Goal: Task Accomplishment & Management: Complete application form

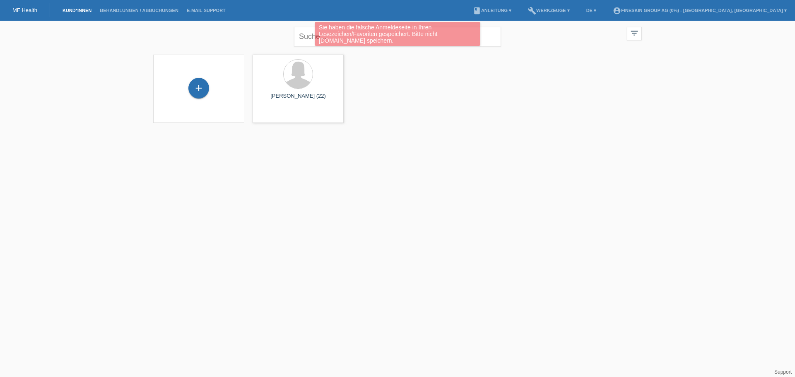
click at [73, 10] on link "Kund*innen" at bounding box center [76, 10] width 37 height 5
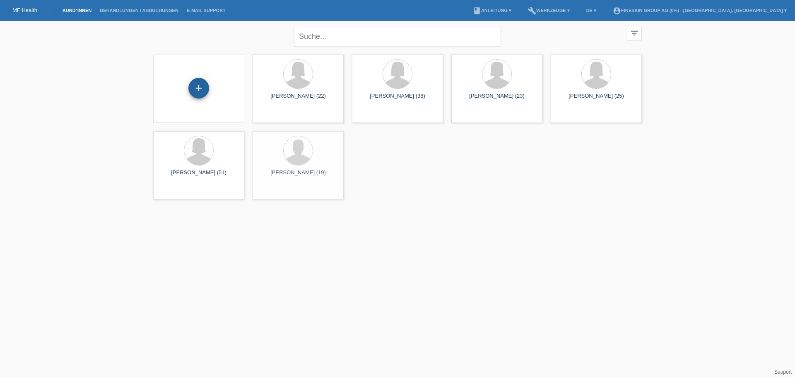
click at [202, 87] on div "+" at bounding box center [198, 88] width 21 height 21
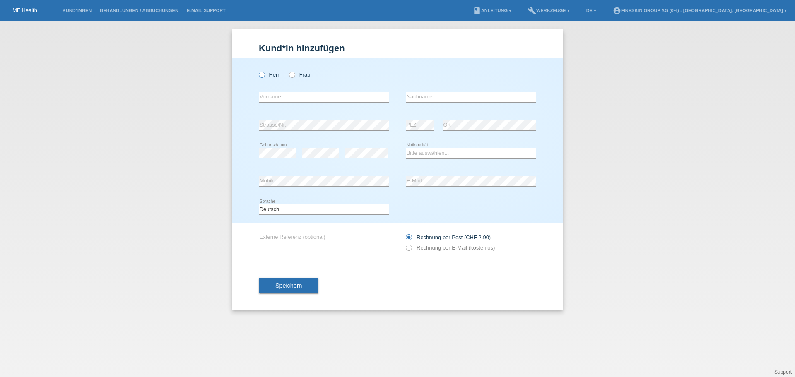
click at [272, 75] on label "Herr" at bounding box center [269, 75] width 21 height 6
click at [264, 75] on input "Herr" at bounding box center [261, 74] width 5 height 5
radio input "true"
click at [290, 99] on input "text" at bounding box center [324, 97] width 130 height 10
type input "Etienne"
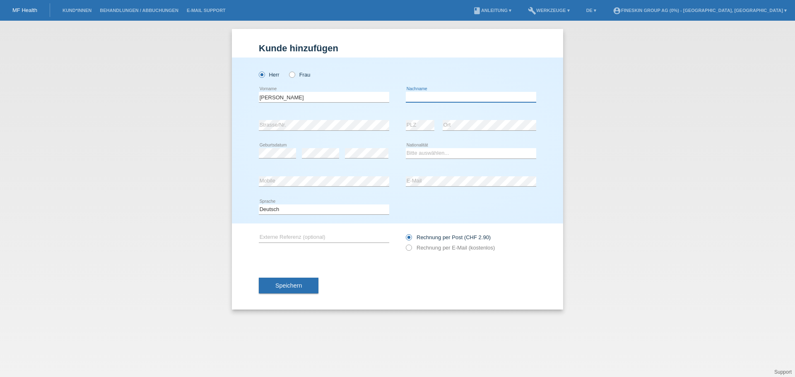
click at [425, 96] on input "text" at bounding box center [471, 97] width 130 height 10
type input "Donckele"
click at [432, 151] on select "Bitte auswählen... Schweiz Deutschland Liechtenstein Österreich ------------ Af…" at bounding box center [471, 153] width 130 height 10
select select "CH"
click at [406, 148] on select "Bitte auswählen... Schweiz Deutschland Liechtenstein Österreich ------------ Af…" at bounding box center [471, 153] width 130 height 10
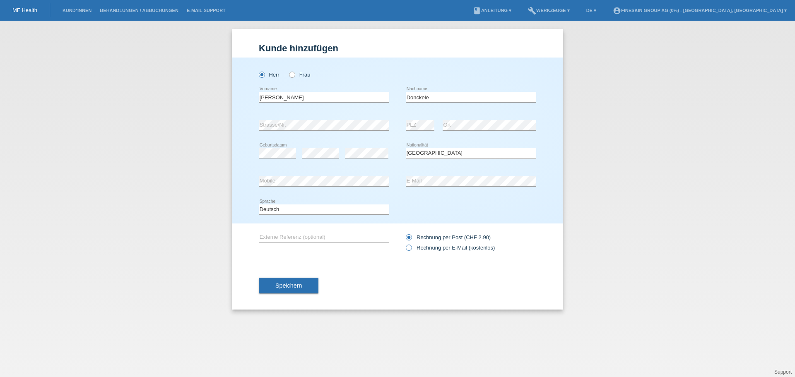
click at [442, 248] on label "Rechnung per E-Mail (kostenlos)" at bounding box center [450, 248] width 89 height 6
click at [411, 248] on input "Rechnung per E-Mail (kostenlos)" at bounding box center [408, 250] width 5 height 10
radio input "true"
click at [298, 284] on span "Speichern" at bounding box center [288, 285] width 26 height 7
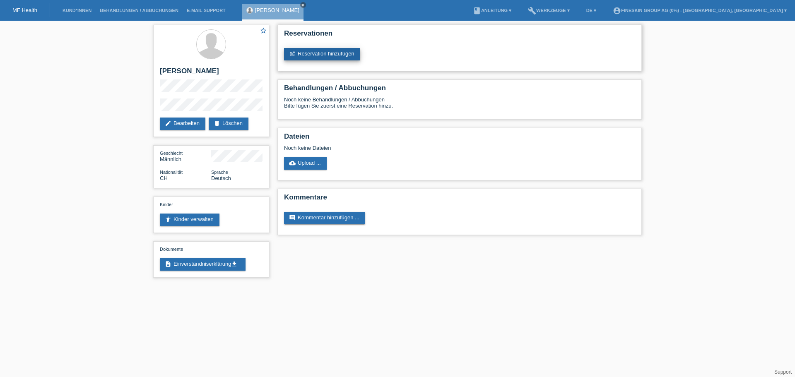
click at [330, 55] on link "post_add Reservation hinzufügen" at bounding box center [322, 54] width 76 height 12
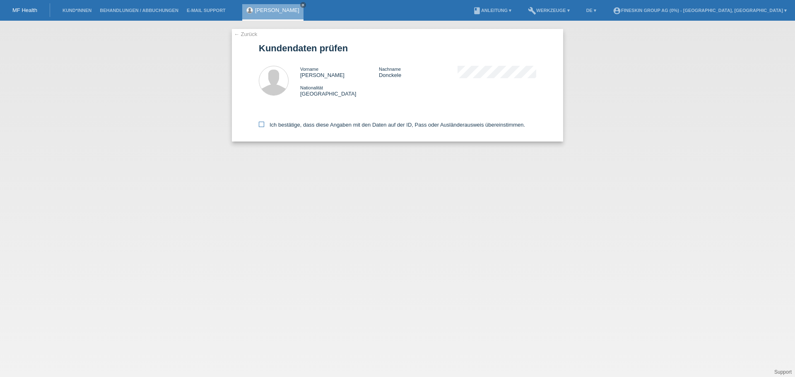
click at [340, 128] on label "Ich bestätige, dass diese Angaben mit den Daten auf der ID, Pass oder Ausländer…" at bounding box center [392, 125] width 266 height 6
click at [264, 127] on input "Ich bestätige, dass diese Angaben mit den Daten auf der ID, Pass oder Ausländer…" at bounding box center [261, 124] width 5 height 5
checkbox input "true"
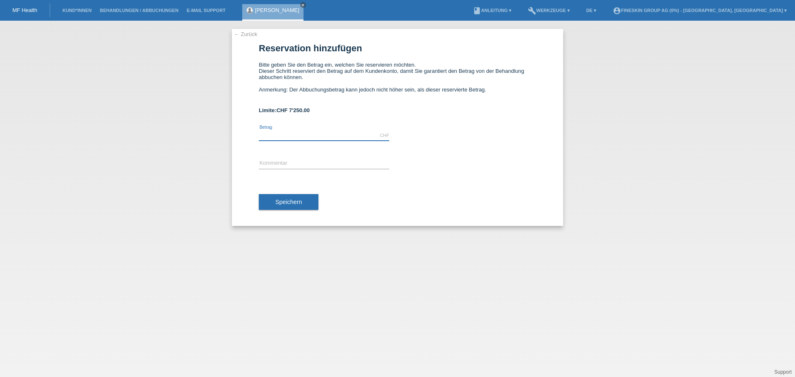
click at [334, 139] on input "text" at bounding box center [324, 135] width 130 height 10
click at [309, 134] on input "text" at bounding box center [324, 135] width 130 height 10
